Goal: Information Seeking & Learning: Learn about a topic

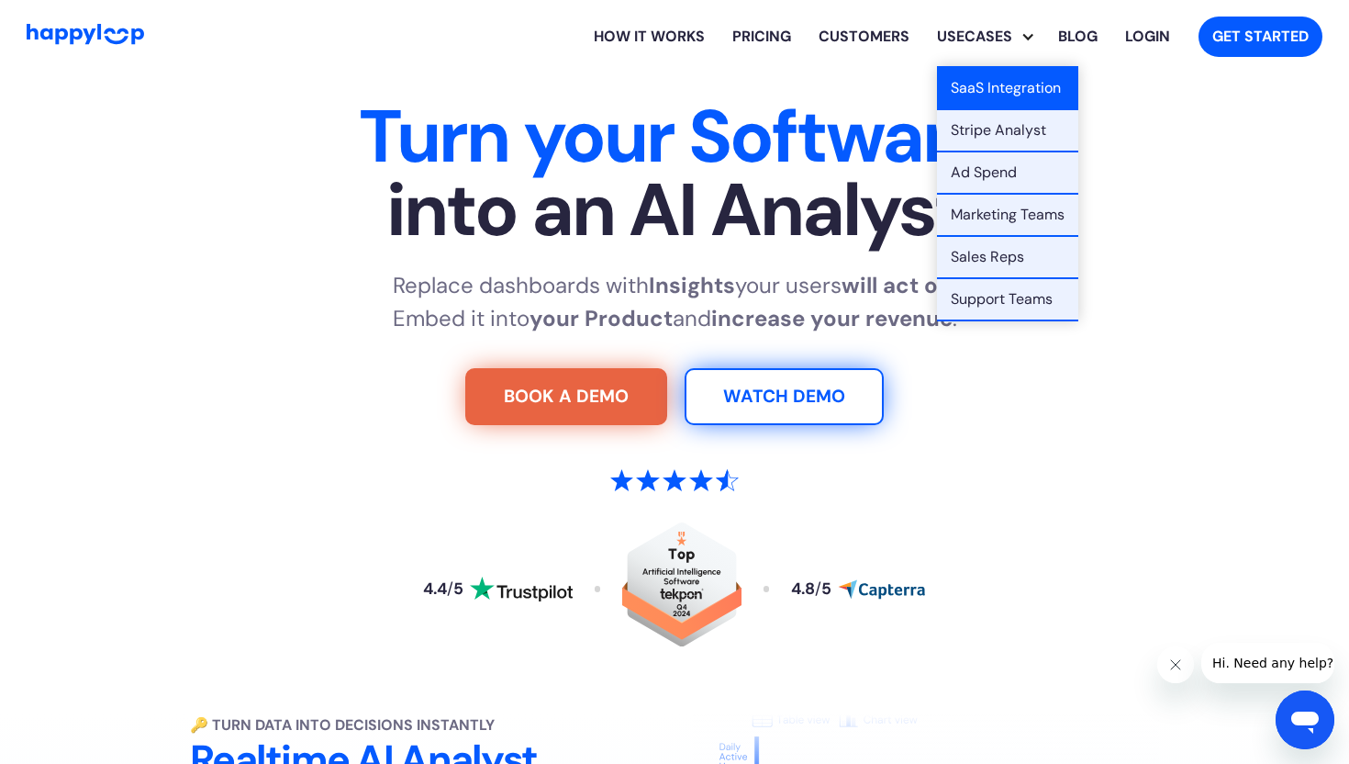
click at [987, 91] on link "SaaS Integration" at bounding box center [1007, 89] width 141 height 42
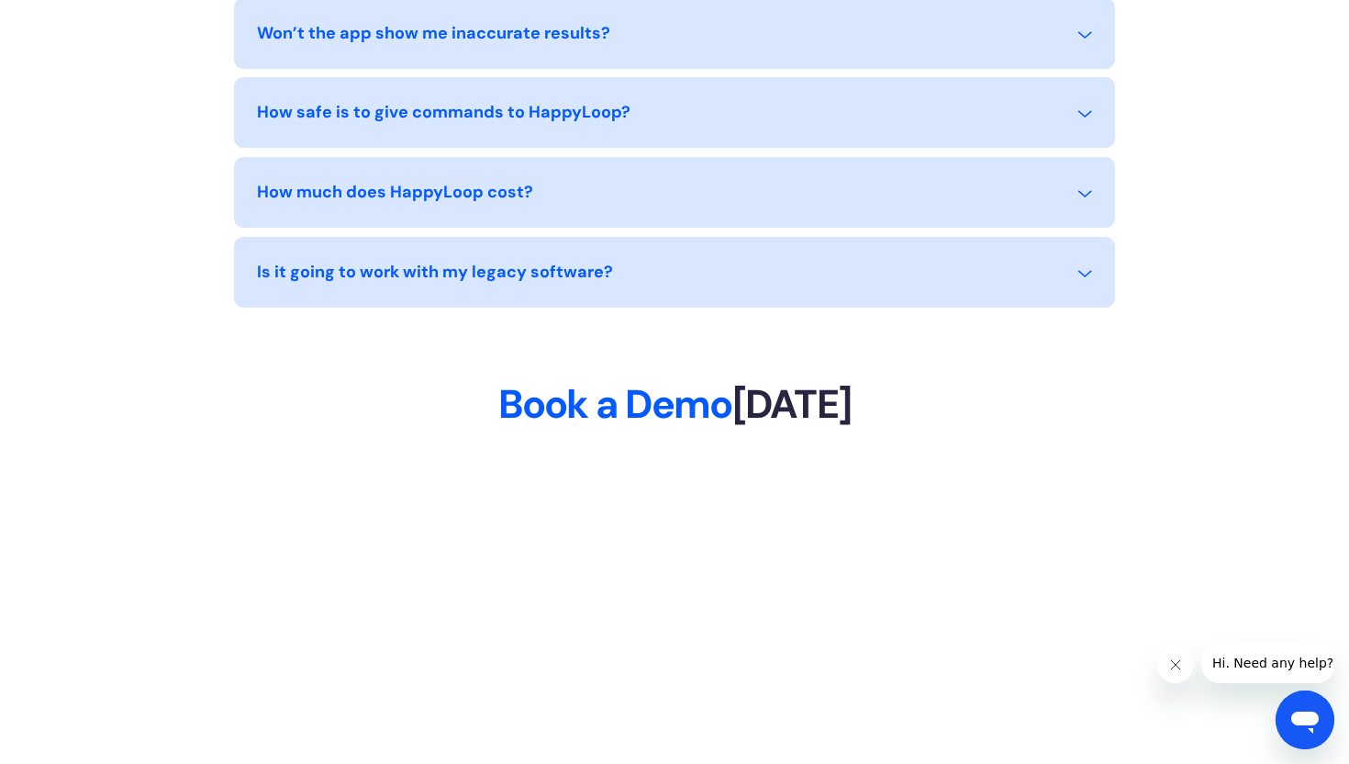
scroll to position [8192, 0]
click at [557, 201] on div "How much does HappyLoop cost?" at bounding box center [674, 202] width 835 height 47
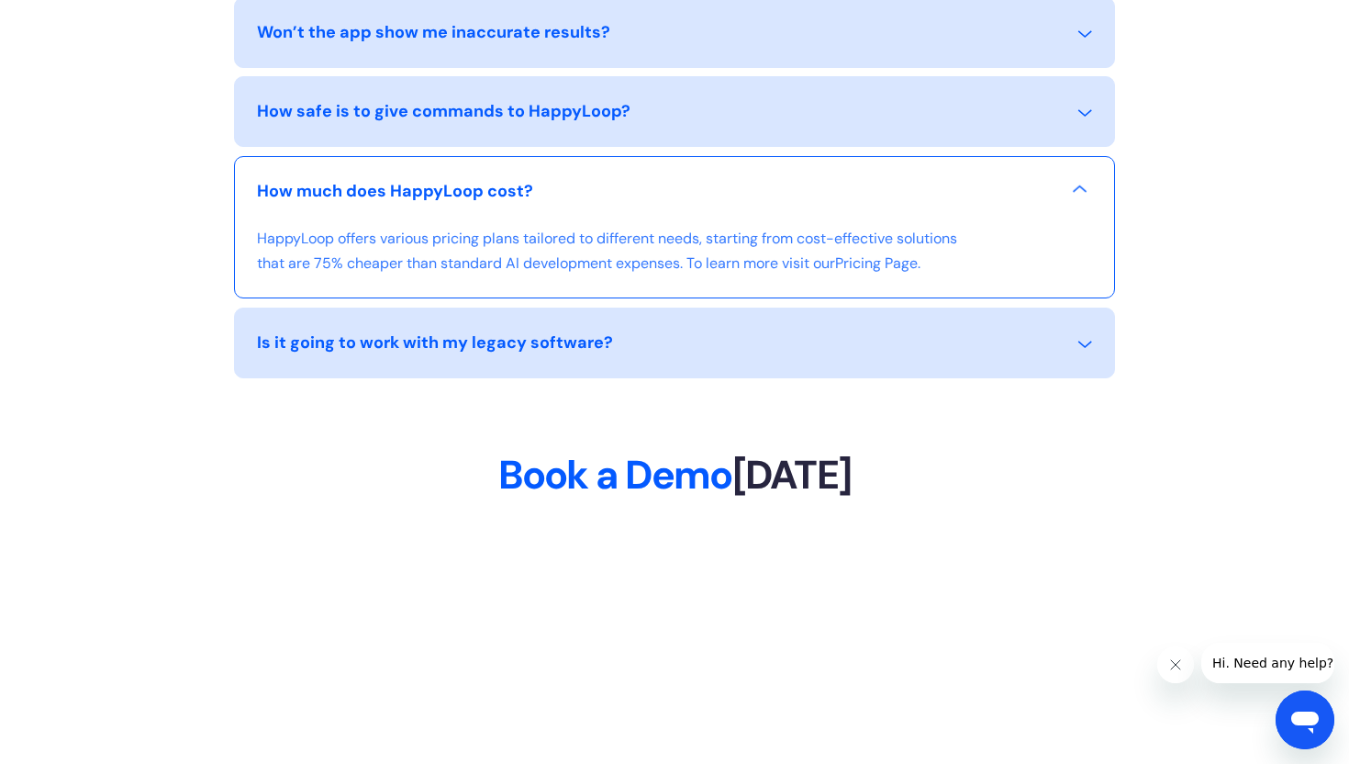
click at [362, 377] on div "Is it going to work with my legacy software?" at bounding box center [674, 353] width 835 height 47
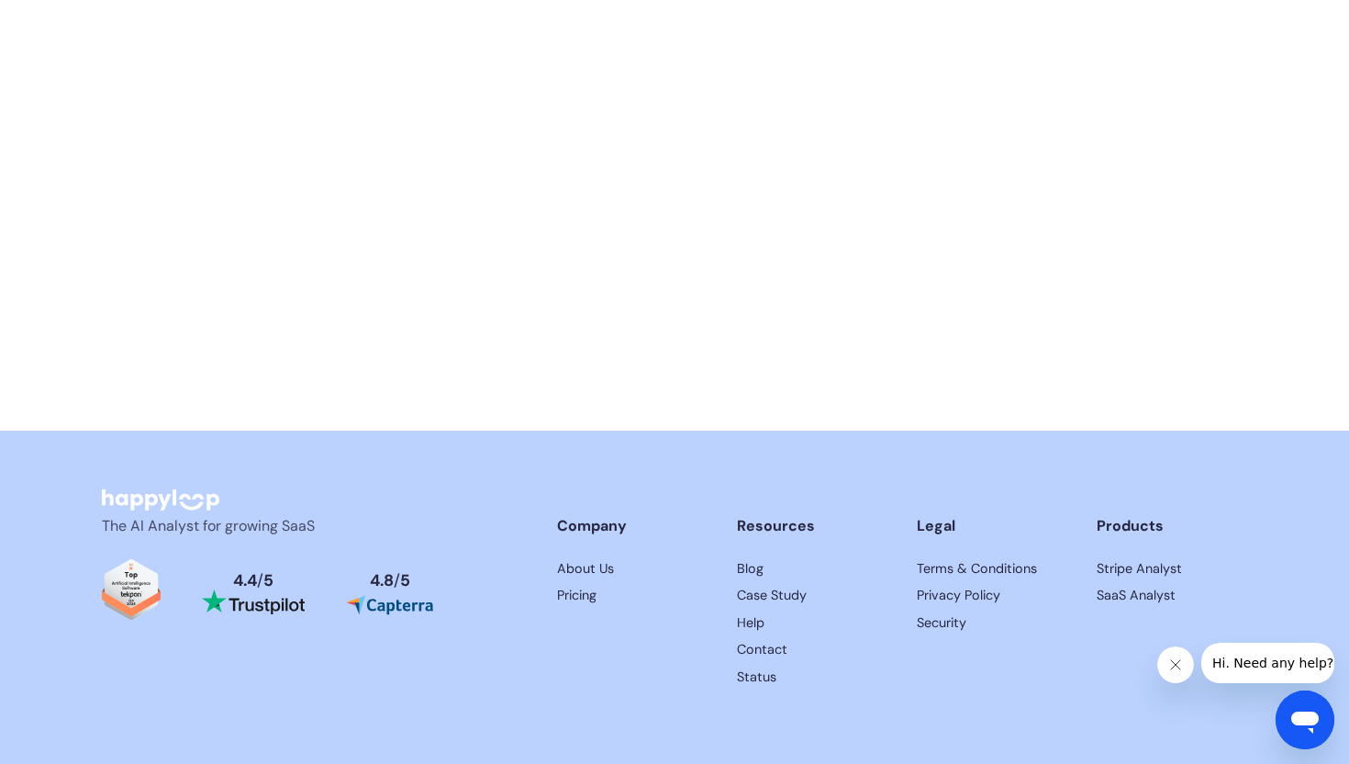
scroll to position [9241, 0]
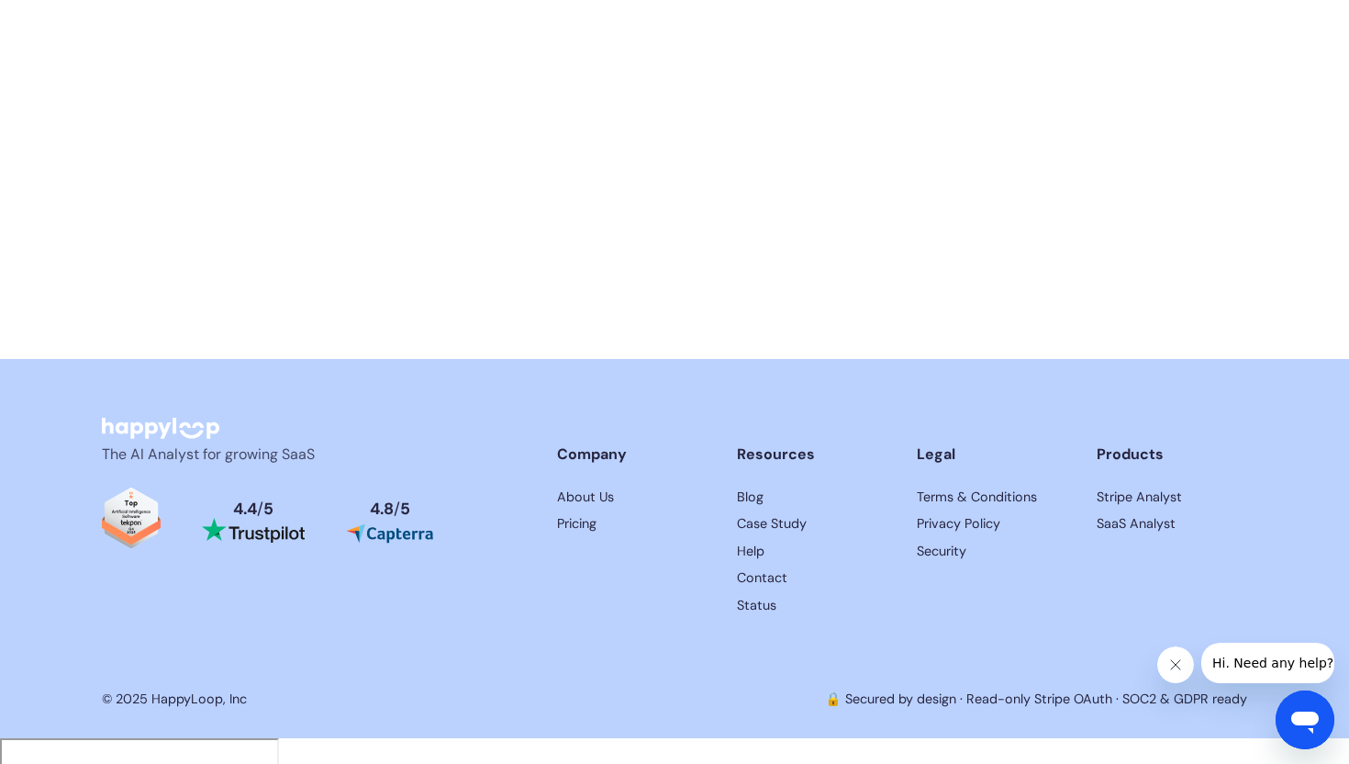
click at [1124, 534] on link "SaaS Analyst" at bounding box center [1172, 524] width 151 height 20
click at [801, 534] on link "Case Study" at bounding box center [812, 524] width 151 height 20
